Goal: Information Seeking & Learning: Find contact information

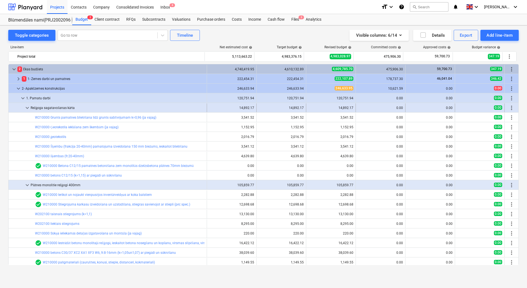
click at [29, 108] on span "keyboard_arrow_down" at bounding box center [27, 107] width 7 height 7
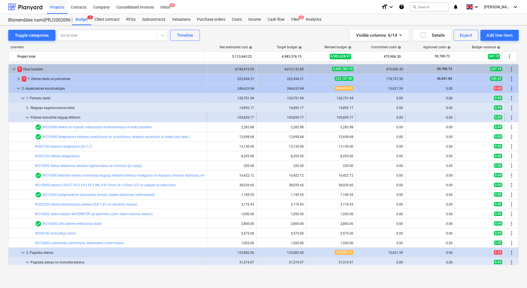
click at [27, 117] on span "keyboard_arrow_down" at bounding box center [27, 117] width 7 height 7
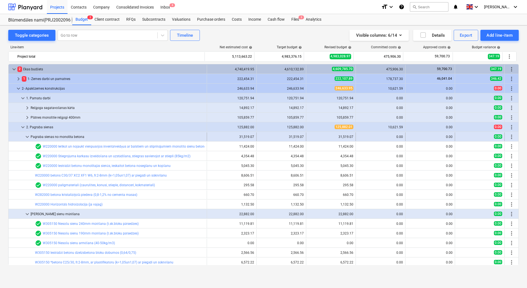
click at [27, 136] on span "keyboard_arrow_down" at bounding box center [27, 136] width 7 height 7
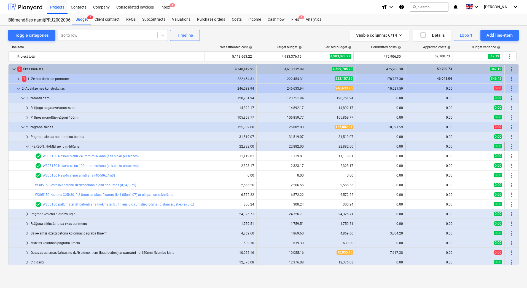
click at [26, 146] on span "keyboard_arrow_down" at bounding box center [27, 146] width 7 height 7
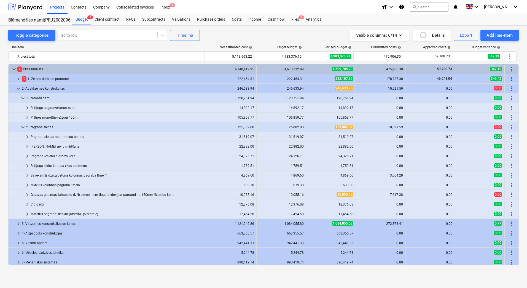
scroll to position [31, 0]
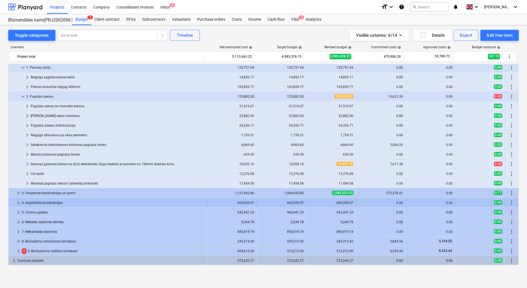
click at [17, 202] on span "keyboard_arrow_right" at bounding box center [18, 202] width 7 height 7
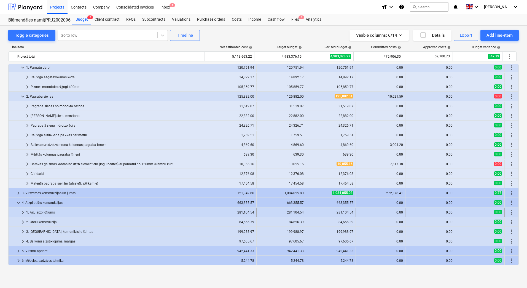
click at [21, 213] on span "keyboard_arrow_right" at bounding box center [23, 212] width 7 height 7
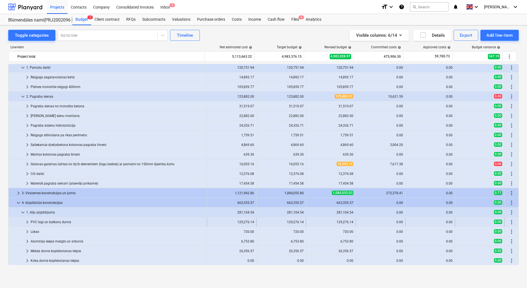
click at [27, 222] on span "keyboard_arrow_right" at bounding box center [27, 222] width 7 height 7
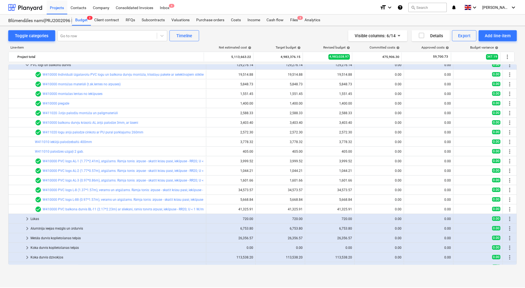
scroll to position [196, 0]
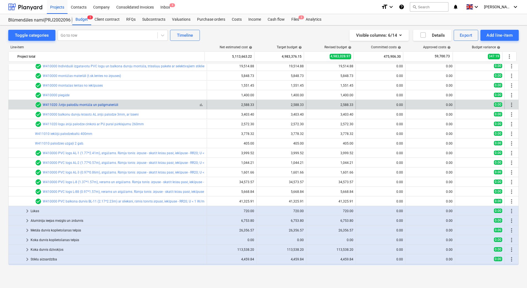
click at [83, 104] on link "W411020 Ārējo palodžu montāža un palīgmateriāli" at bounding box center [81, 105] width 76 height 4
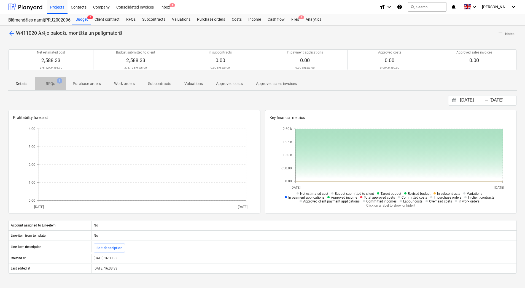
click at [50, 82] on p "RFQs" at bounding box center [50, 84] width 9 height 6
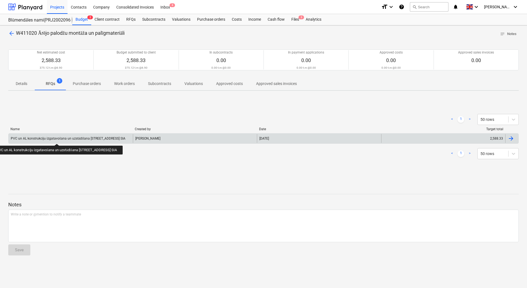
click at [65, 139] on div "PVC un AL konstrukciju izgatavošana un uzstādīšana [STREET_ADDRESS] SIA" at bounding box center [68, 138] width 115 height 4
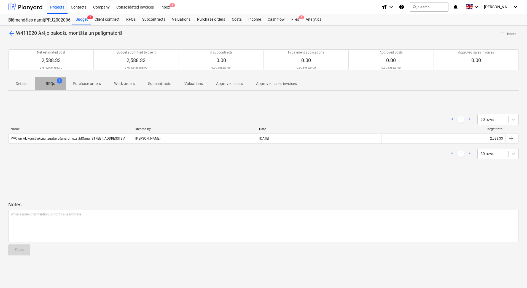
click at [52, 86] on p "RFQs" at bounding box center [50, 84] width 9 height 6
click at [49, 86] on p "RFQs" at bounding box center [50, 84] width 9 height 6
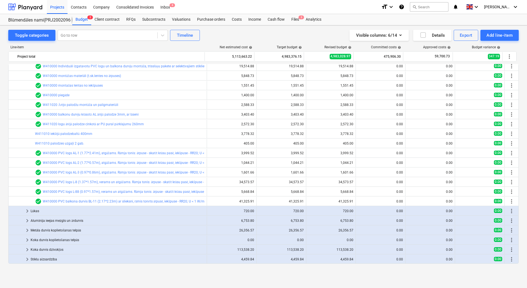
scroll to position [168, 0]
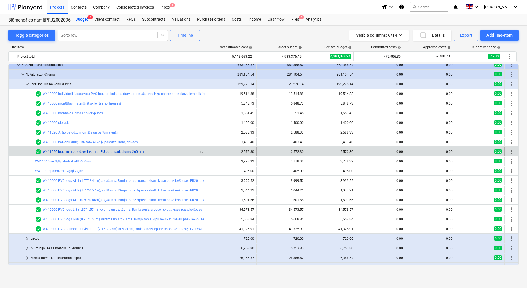
click at [83, 152] on link "W411020 logu ārējā palodze cinkotā ar PU pural pārklajumu 260mm" at bounding box center [93, 152] width 101 height 4
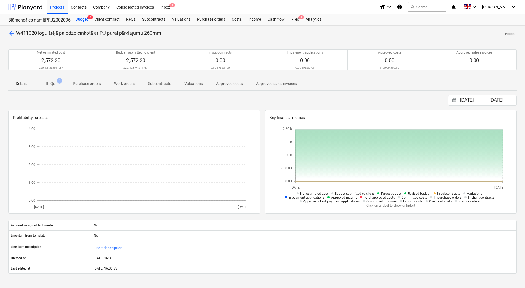
click at [49, 84] on p "RFQs" at bounding box center [50, 84] width 9 height 6
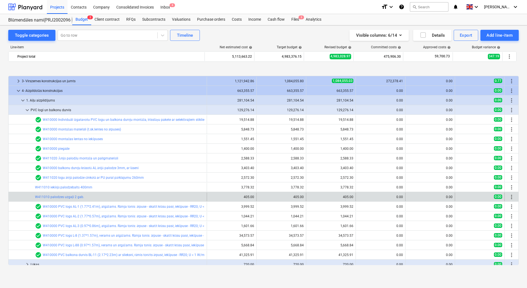
scroll to position [168, 0]
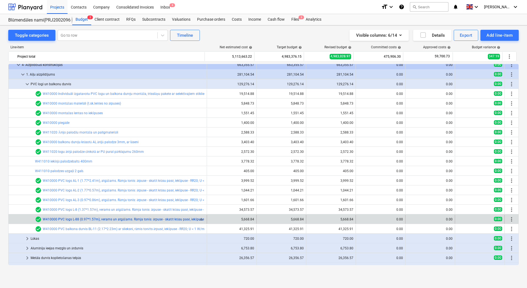
click at [74, 219] on link "W410000 PVC logs L-88 (0.97*1.57m), verams un atgāžams. Rāmja tonis: ārpuse - s…" at bounding box center [144, 219] width 203 height 4
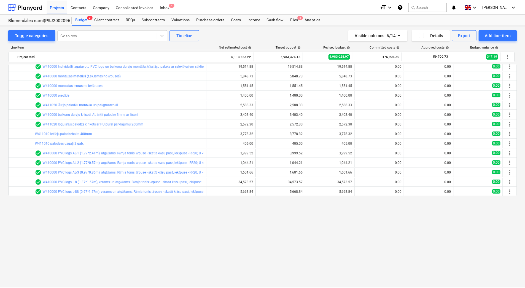
scroll to position [113, 0]
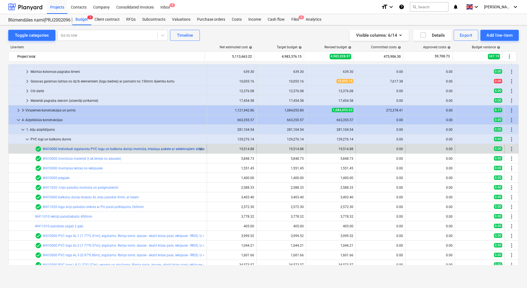
click at [104, 150] on link "W410000 Individuāli izgatavotu PVC logu un balkona durvju montāža, trīsslāņu pa…" at bounding box center [285, 149] width 484 height 4
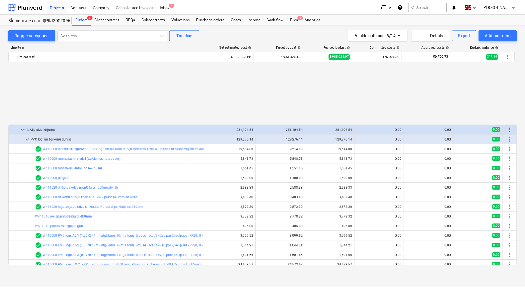
scroll to position [224, 0]
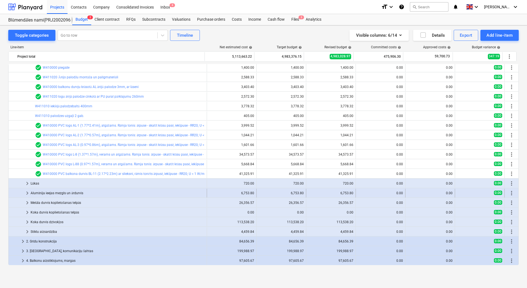
click at [27, 193] on span "keyboard_arrow_right" at bounding box center [27, 193] width 7 height 7
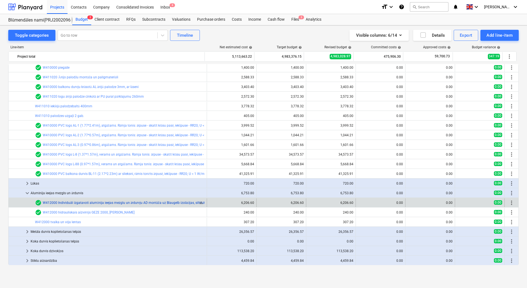
click at [80, 202] on link "W412000 Individuāli izgatavoti alumīnija ieejas mezglu un ārdurvju AD montāža u…" at bounding box center [191, 203] width 296 height 4
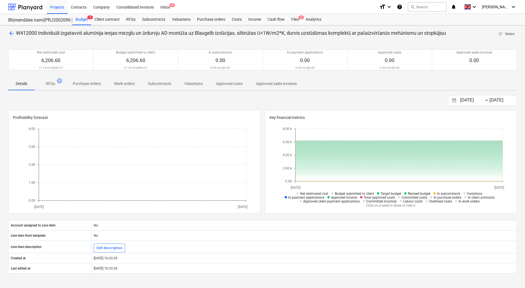
click at [49, 84] on p "RFQs" at bounding box center [50, 84] width 9 height 6
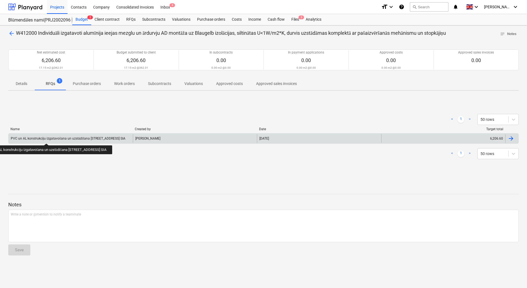
click at [55, 138] on div "PVC un AL konstrukciju izgatavošana un uzstādīšana [STREET_ADDRESS] SIA" at bounding box center [68, 138] width 115 height 4
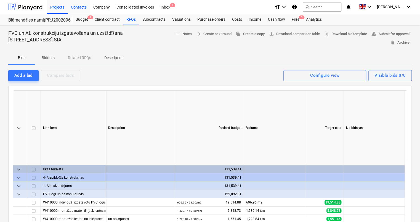
click at [81, 7] on div "Contacts" at bounding box center [79, 7] width 22 height 14
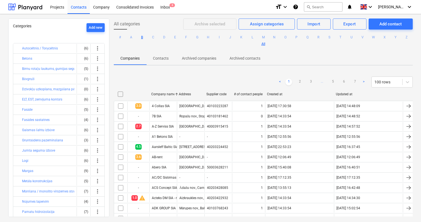
click at [146, 36] on button "B" at bounding box center [142, 37] width 7 height 7
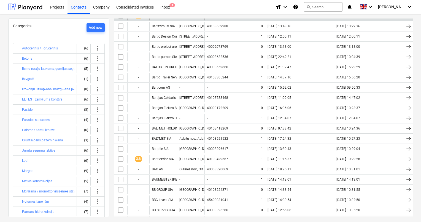
scroll to position [98, 0]
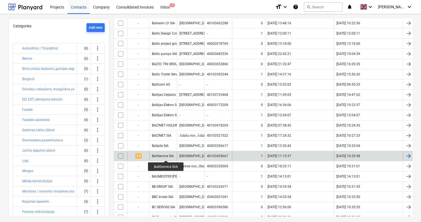
click at [166, 155] on div "BaltService SIA" at bounding box center [163, 156] width 22 height 4
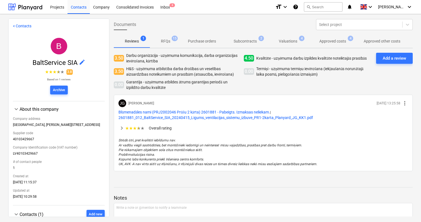
click at [164, 40] on p "RFQs" at bounding box center [165, 41] width 9 height 6
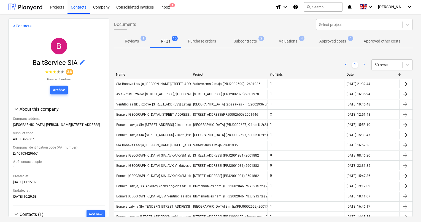
click at [338, 40] on p "Approved costs" at bounding box center [333, 41] width 27 height 6
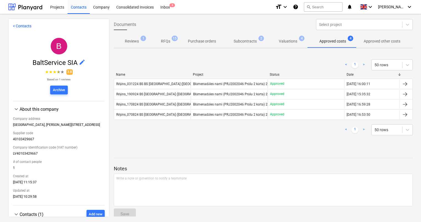
click at [244, 43] on p "Subcontracts" at bounding box center [245, 41] width 23 height 6
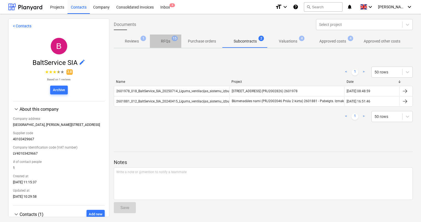
click at [165, 43] on p "RFQs" at bounding box center [165, 41] width 9 height 6
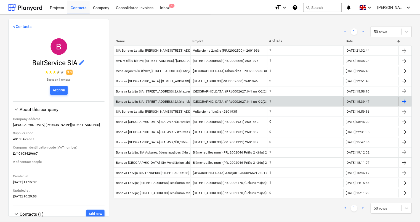
scroll to position [35, 0]
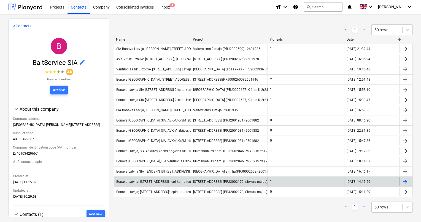
click at [164, 179] on div "Bonava Latvija; [STREET_ADDRESS]; Iepirkuma tenderis- Apkure, ŪK, Ventilācija" at bounding box center [174, 181] width 117 height 4
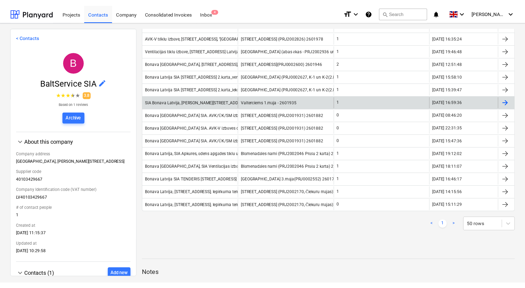
scroll to position [71, 0]
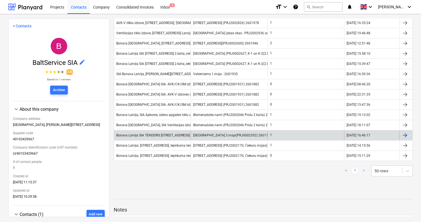
click at [173, 134] on div "Bonava Latvija SIA TENDERIS [STREET_ADDRESS] kārta Ventilācija" at bounding box center [165, 135] width 98 height 4
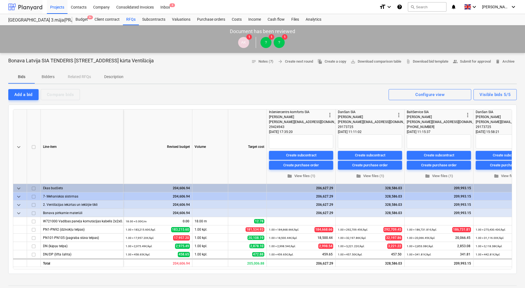
type textarea "x"
click at [30, 10] on div at bounding box center [25, 7] width 34 height 14
